Goal: Find specific page/section: Find specific page/section

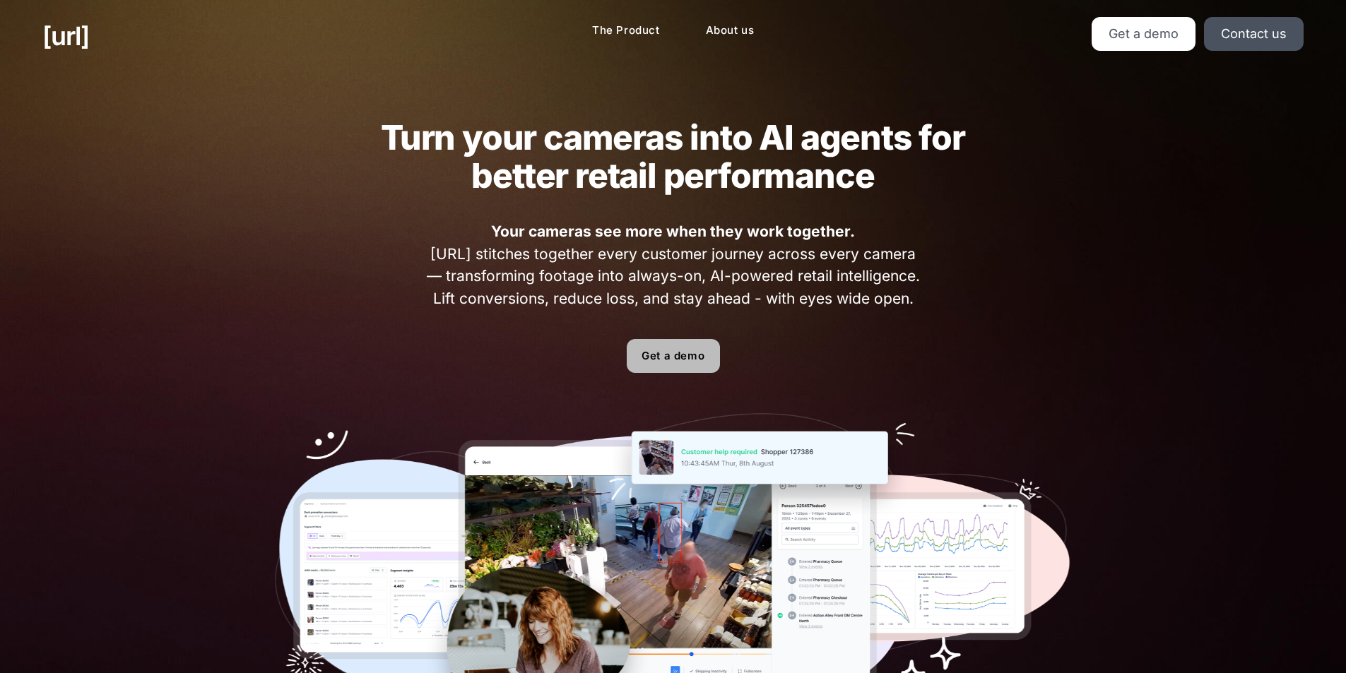
click at [684, 362] on link "Get a demo" at bounding box center [673, 356] width 93 height 34
click at [1112, 37] on link "Get a demo" at bounding box center [1144, 34] width 104 height 34
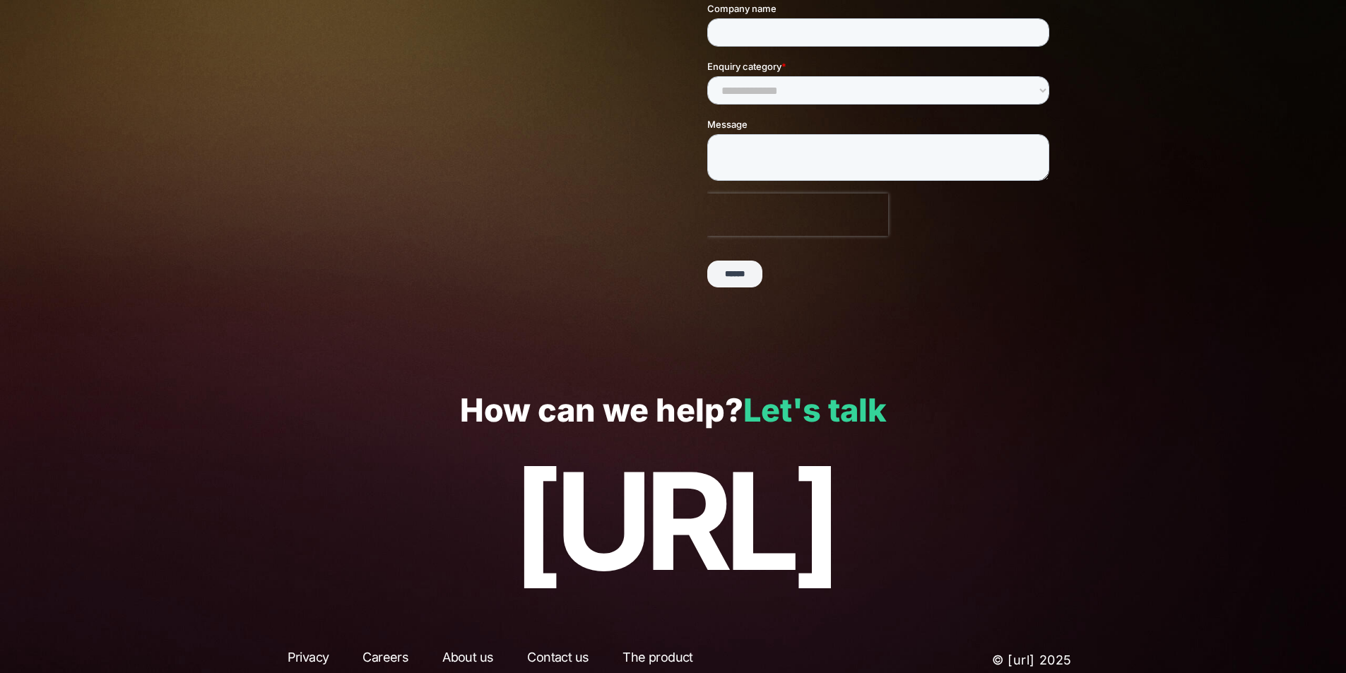
scroll to position [264, 0]
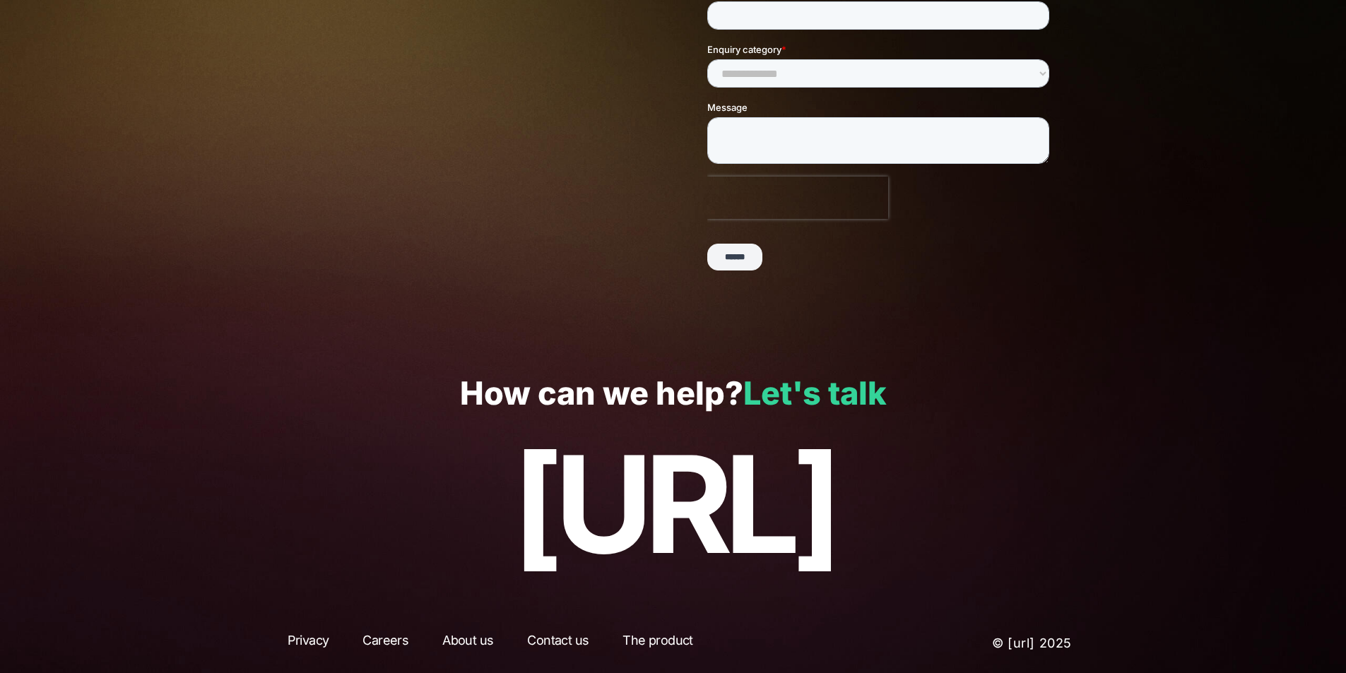
click at [807, 394] on link "Let's talk" at bounding box center [814, 393] width 143 height 39
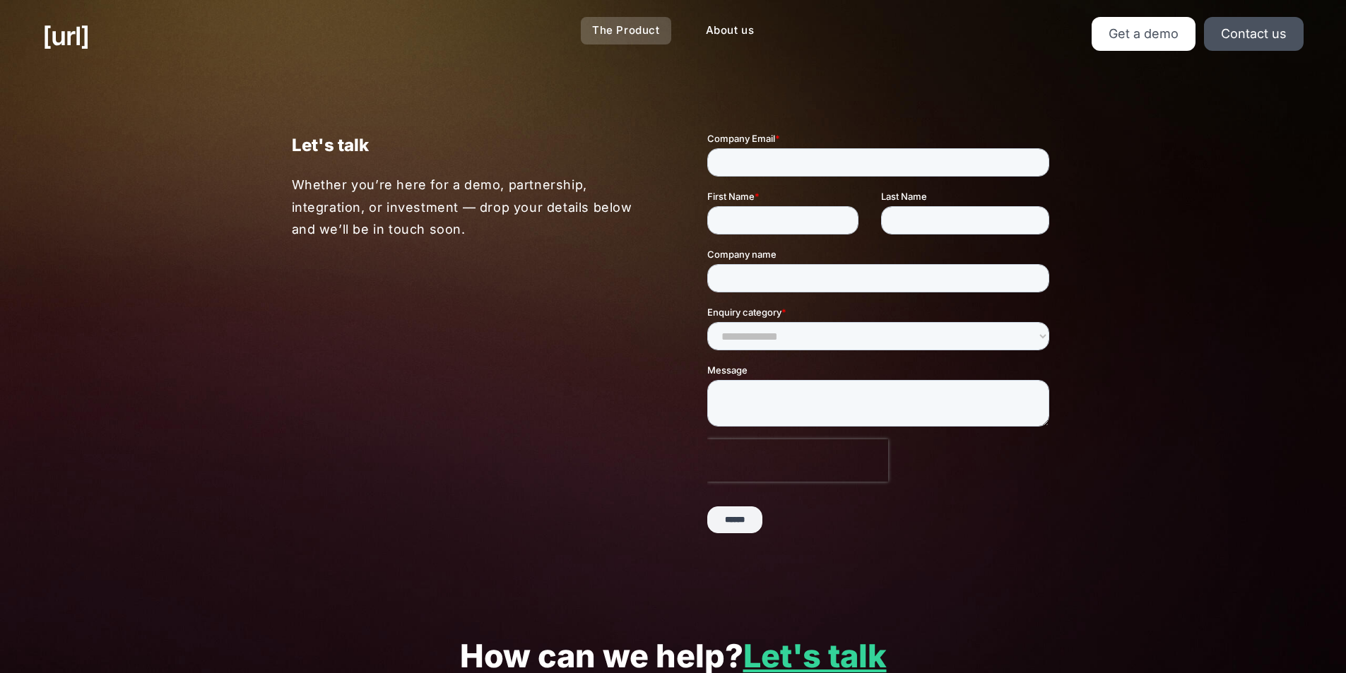
click at [652, 30] on link "The Product" at bounding box center [626, 31] width 90 height 28
